Goal: Use online tool/utility: Utilize a website feature to perform a specific function

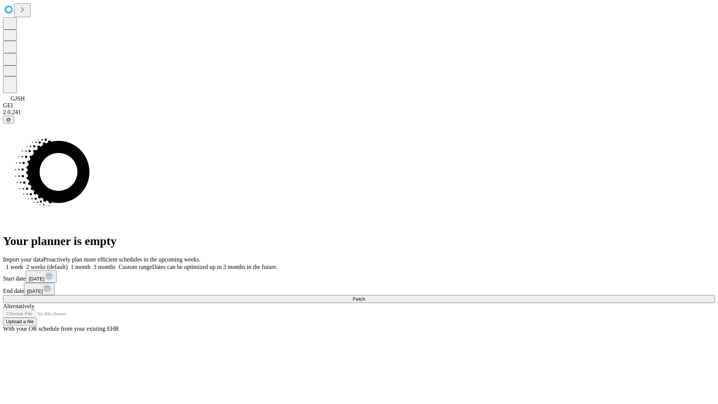
click at [365, 296] on span "Fetch" at bounding box center [358, 299] width 12 height 6
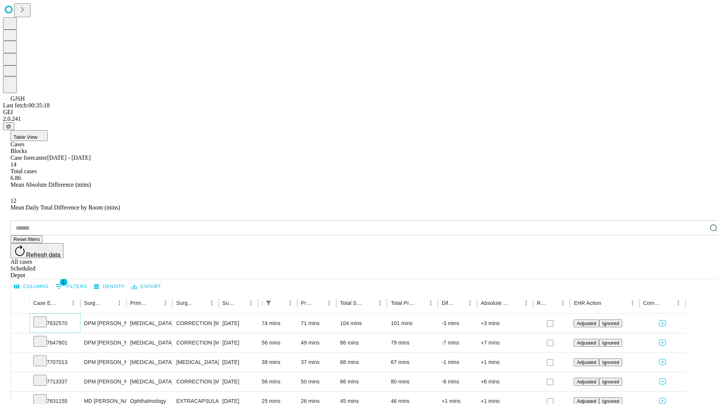
click at [44, 317] on icon at bounding box center [39, 320] width 7 height 7
